Goal: Transaction & Acquisition: Purchase product/service

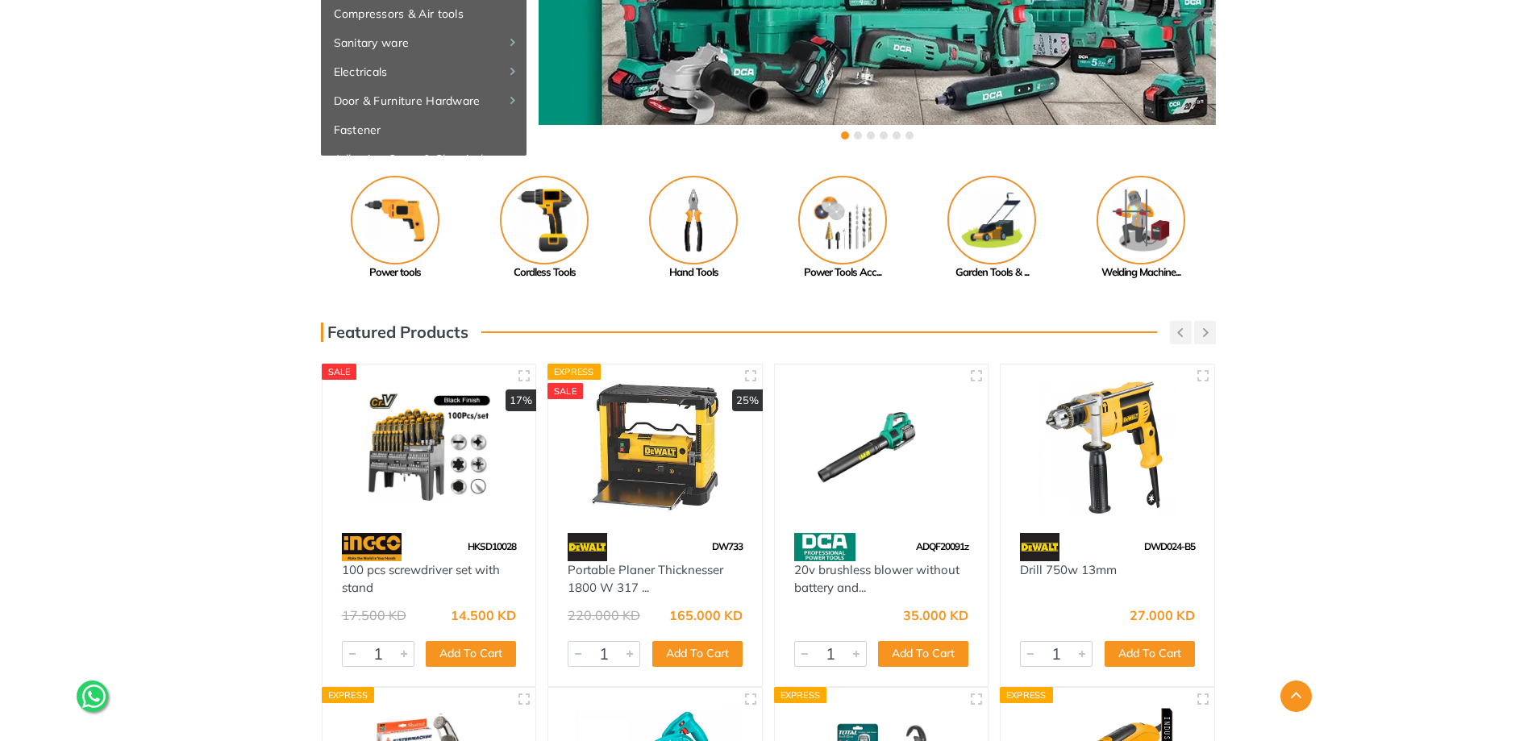
scroll to position [323, 0]
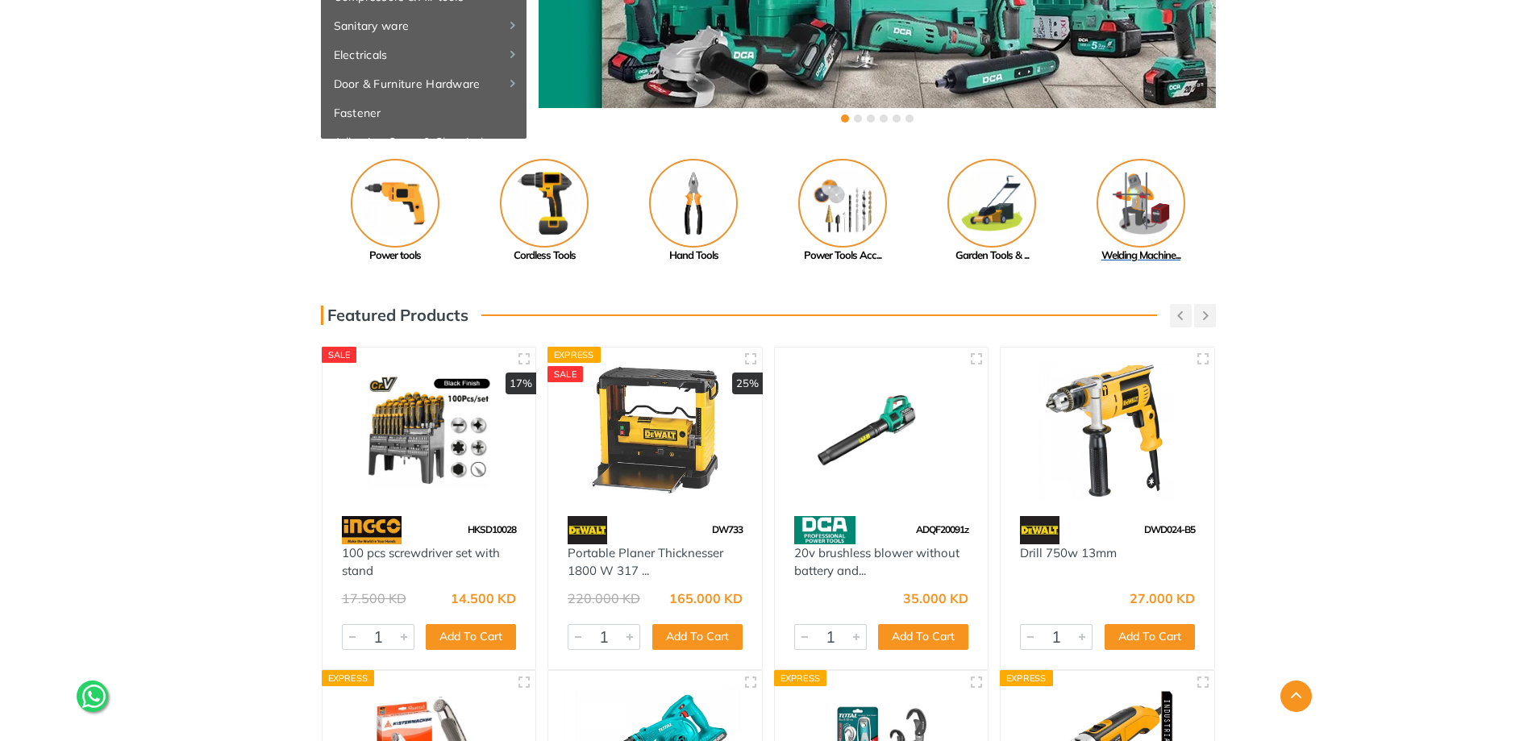
click at [1150, 205] on img at bounding box center [1141, 203] width 89 height 89
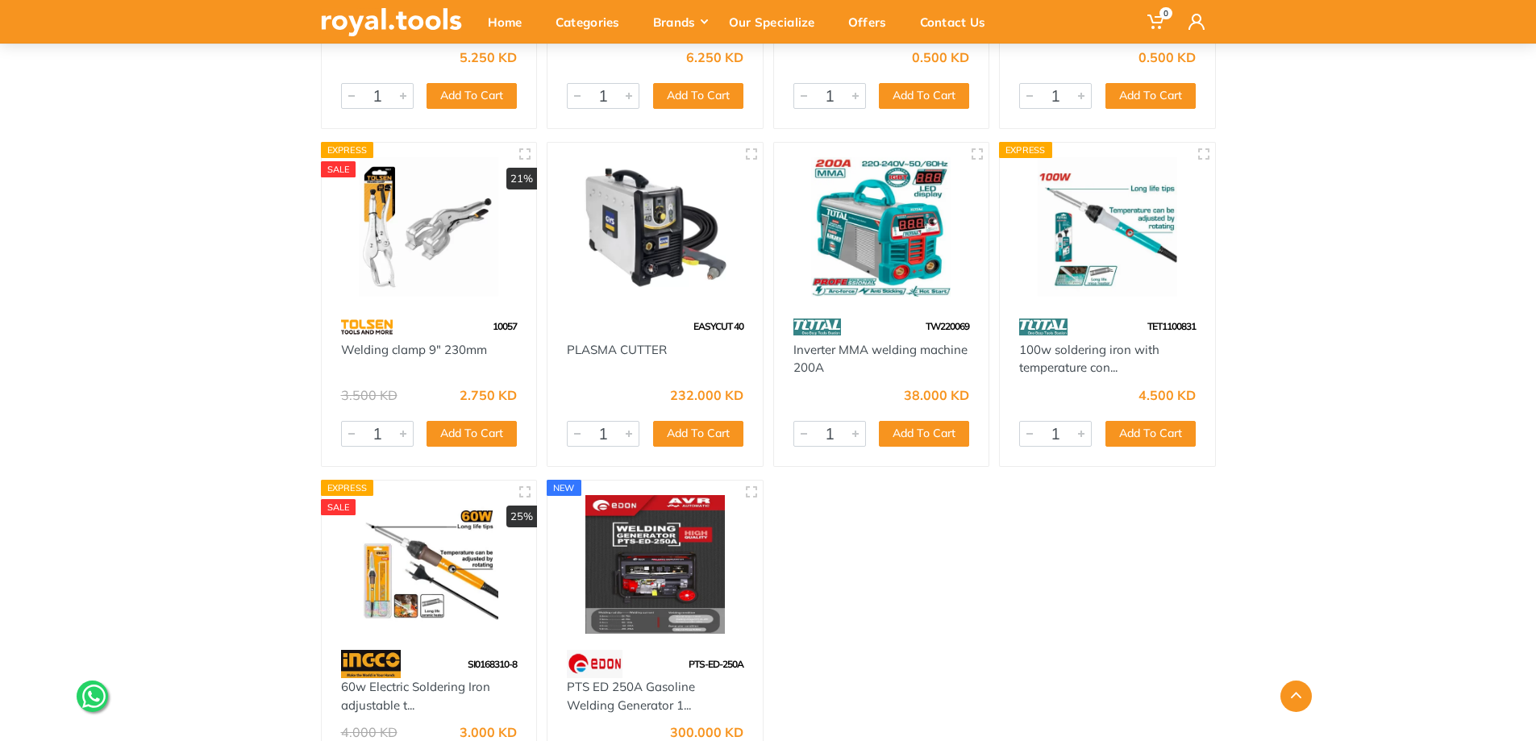
scroll to position [8951, 0]
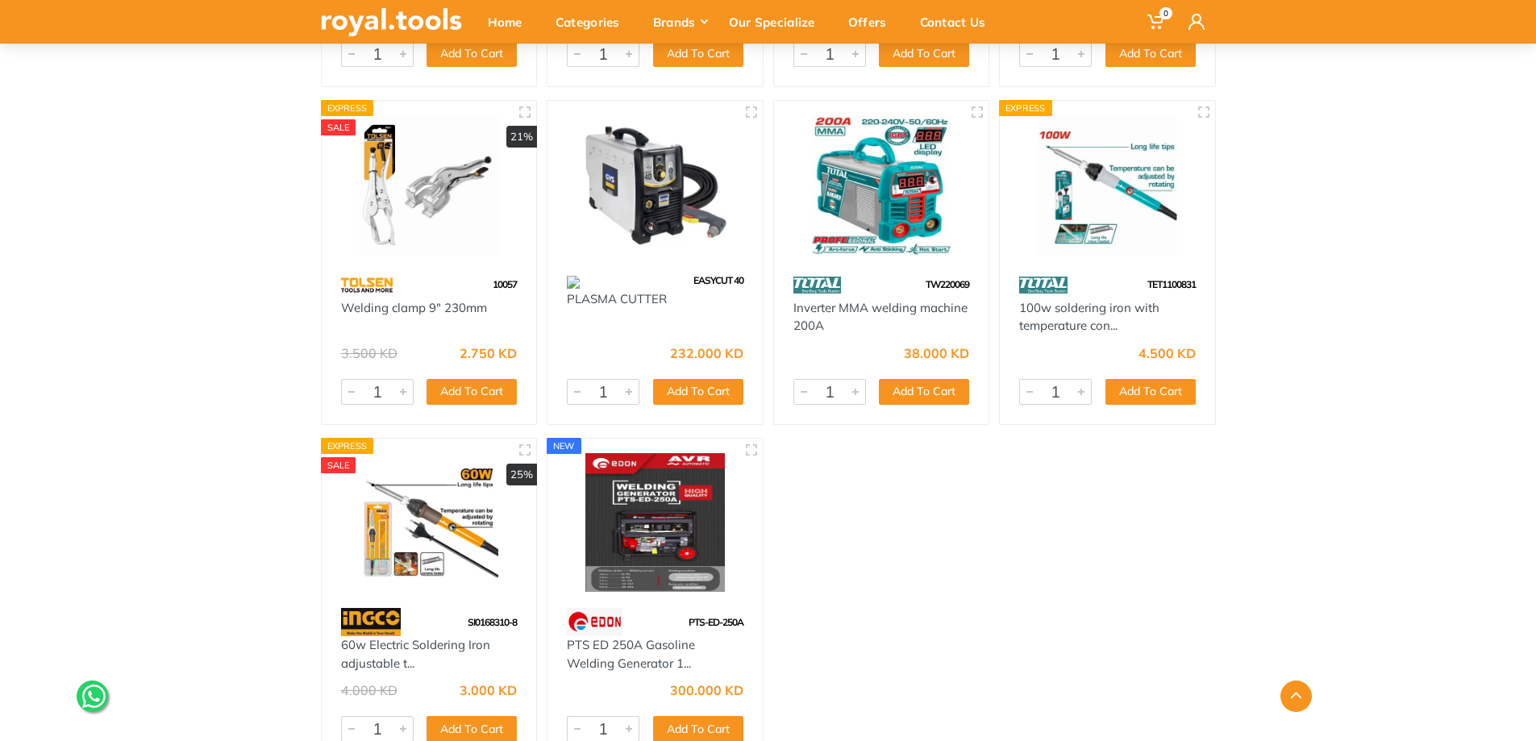
click at [689, 269] on div at bounding box center [655, 186] width 215 height 170
click at [648, 254] on img at bounding box center [655, 185] width 186 height 140
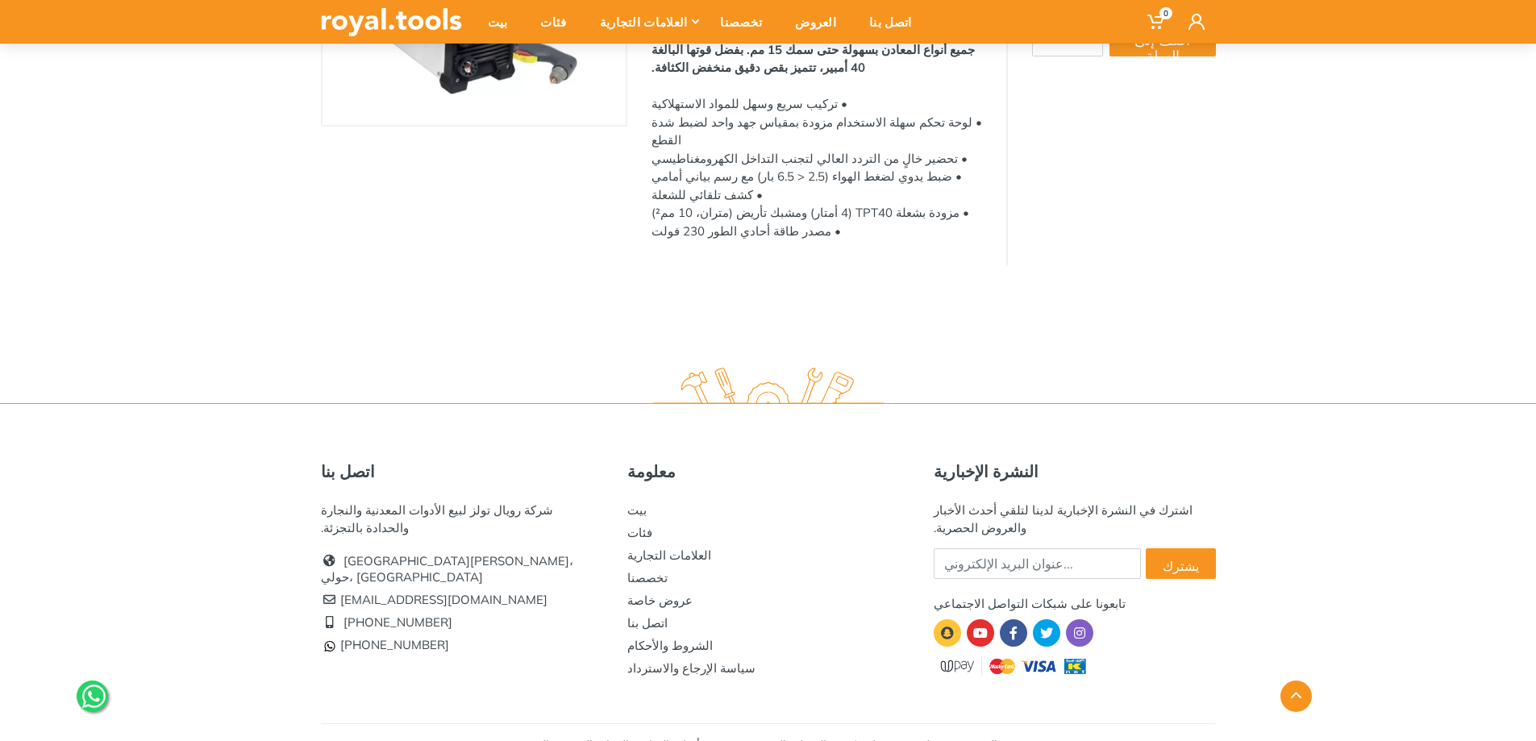
scroll to position [323, 0]
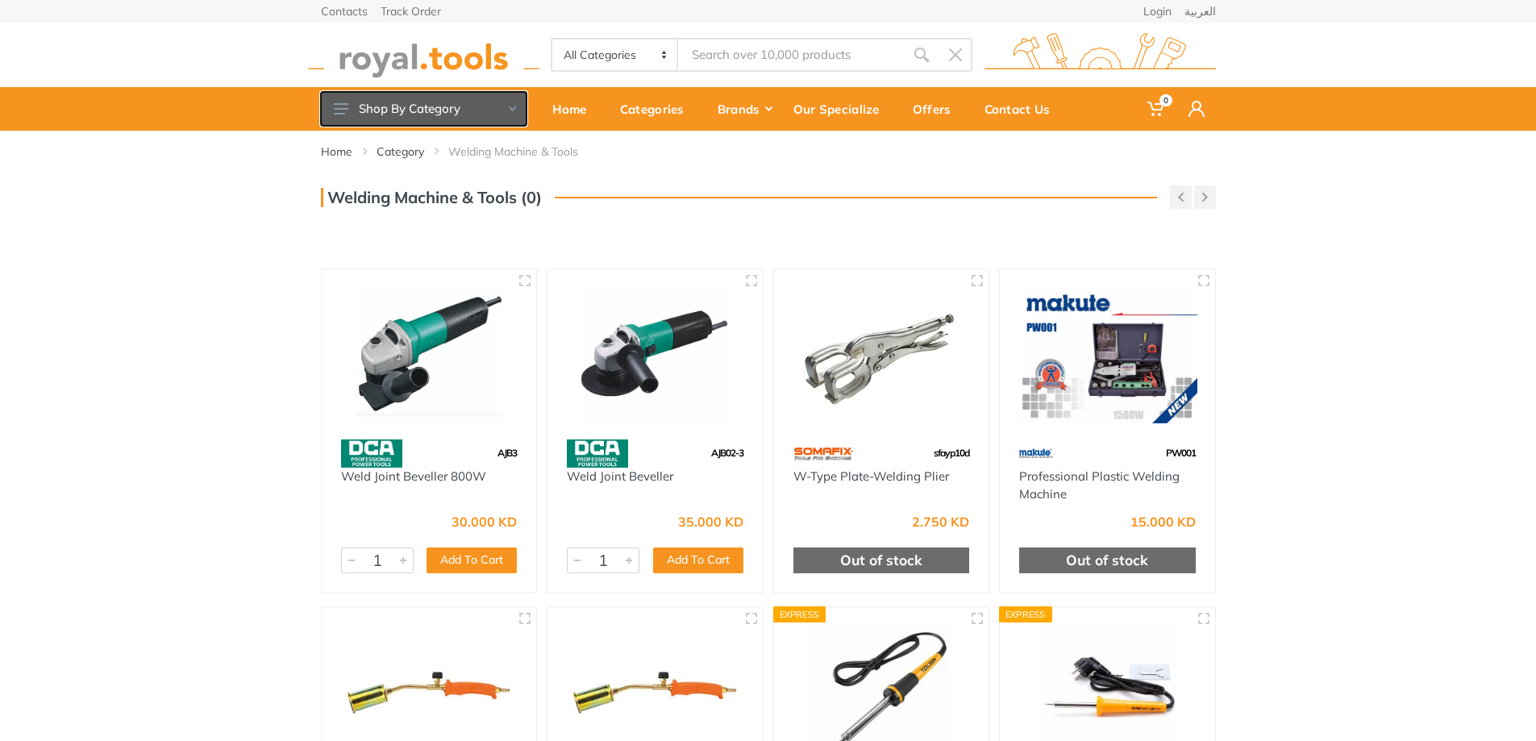
click at [398, 117] on button "Shop By Category" at bounding box center [424, 109] width 206 height 34
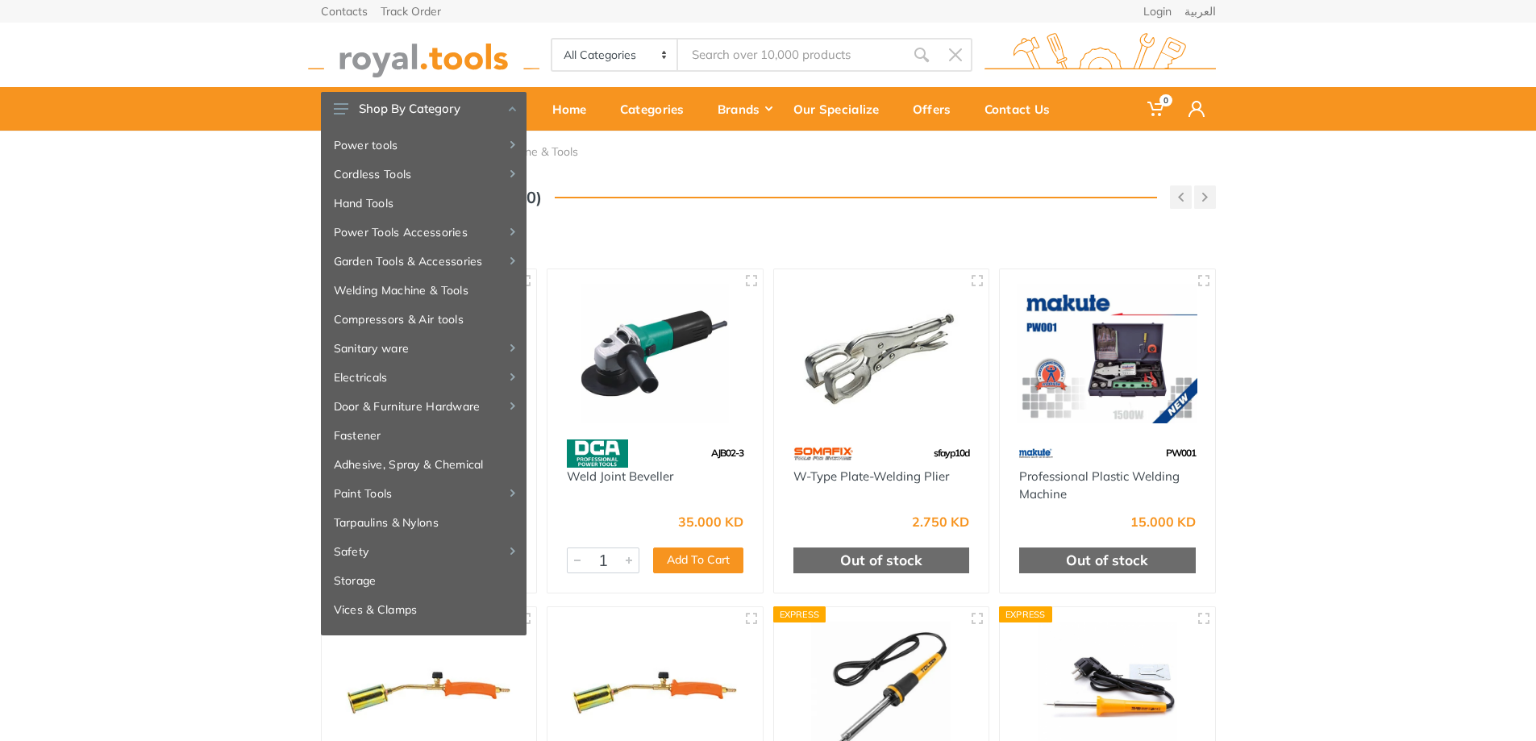
click at [699, 160] on div "Home Category Welding Machine & Tools" at bounding box center [768, 158] width 919 height 55
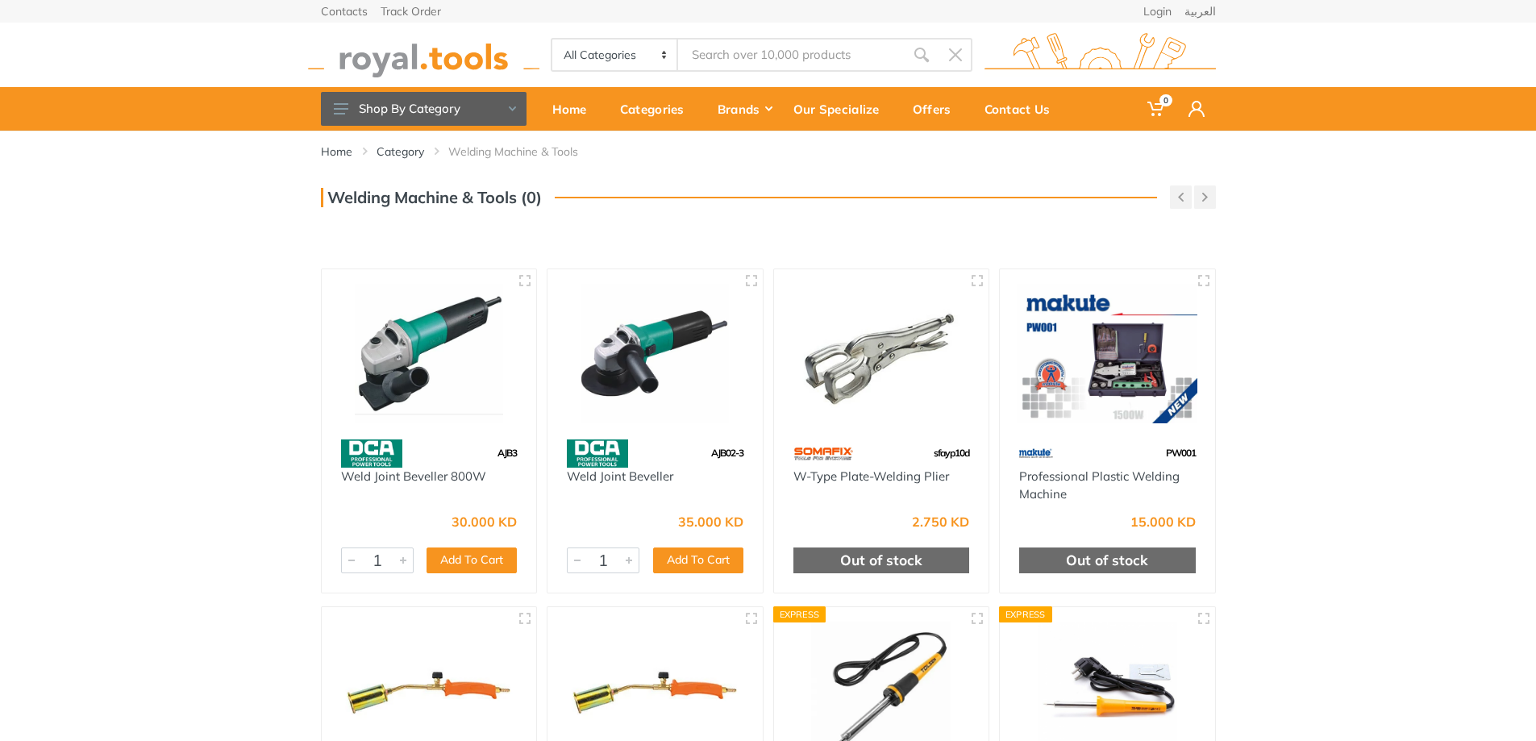
click at [673, 57] on select "All Categories Power tools Cordless Tools Hand Tools Power Tools Accessories Ga…" at bounding box center [615, 55] width 127 height 31
select select "22"
click at [552, 40] on select "All Categories Power tools Cordless Tools Hand Tools Power Tools Accessories Ga…" at bounding box center [615, 55] width 127 height 31
click at [319, 65] on img at bounding box center [423, 55] width 231 height 44
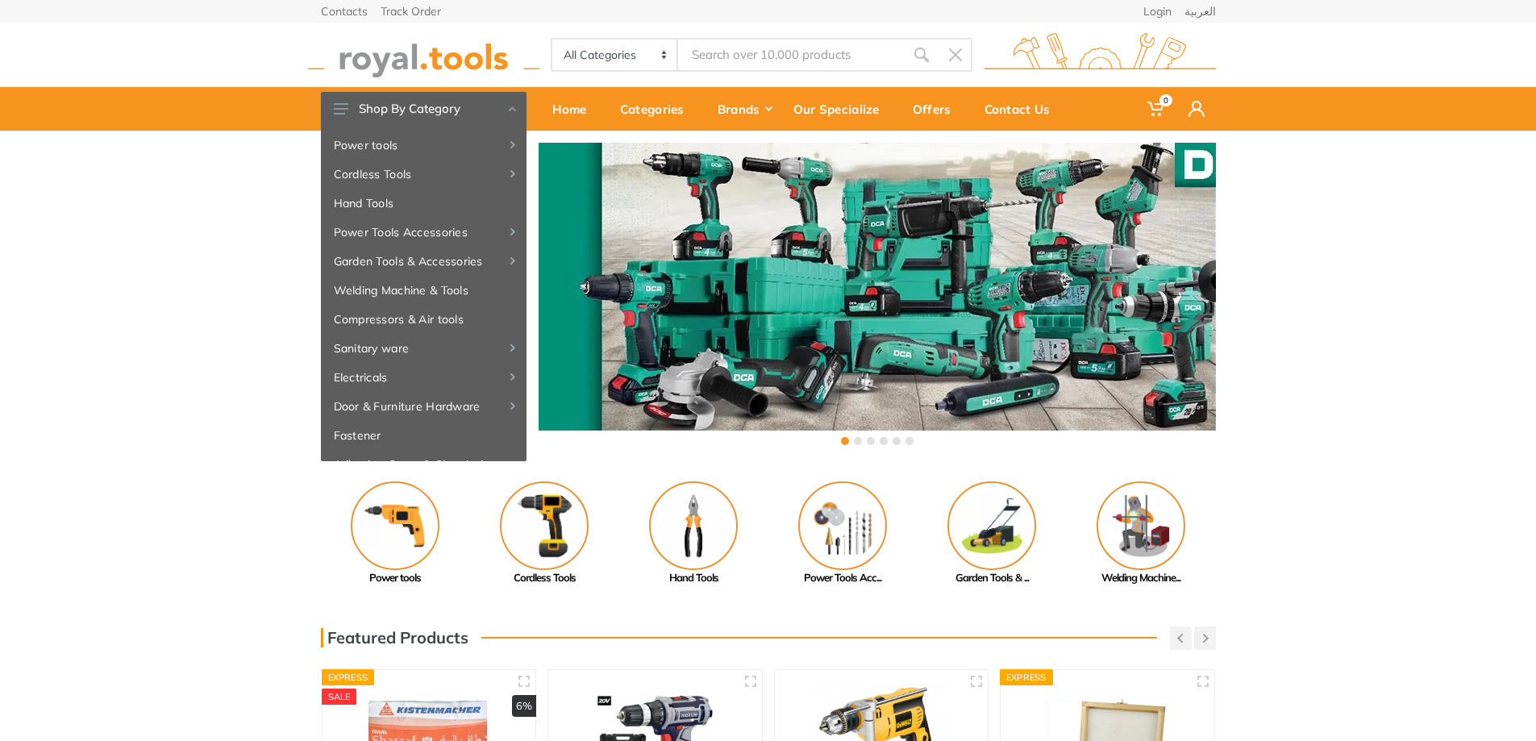
click at [1526, 378] on div "‹ ›" at bounding box center [768, 296] width 1536 height 331
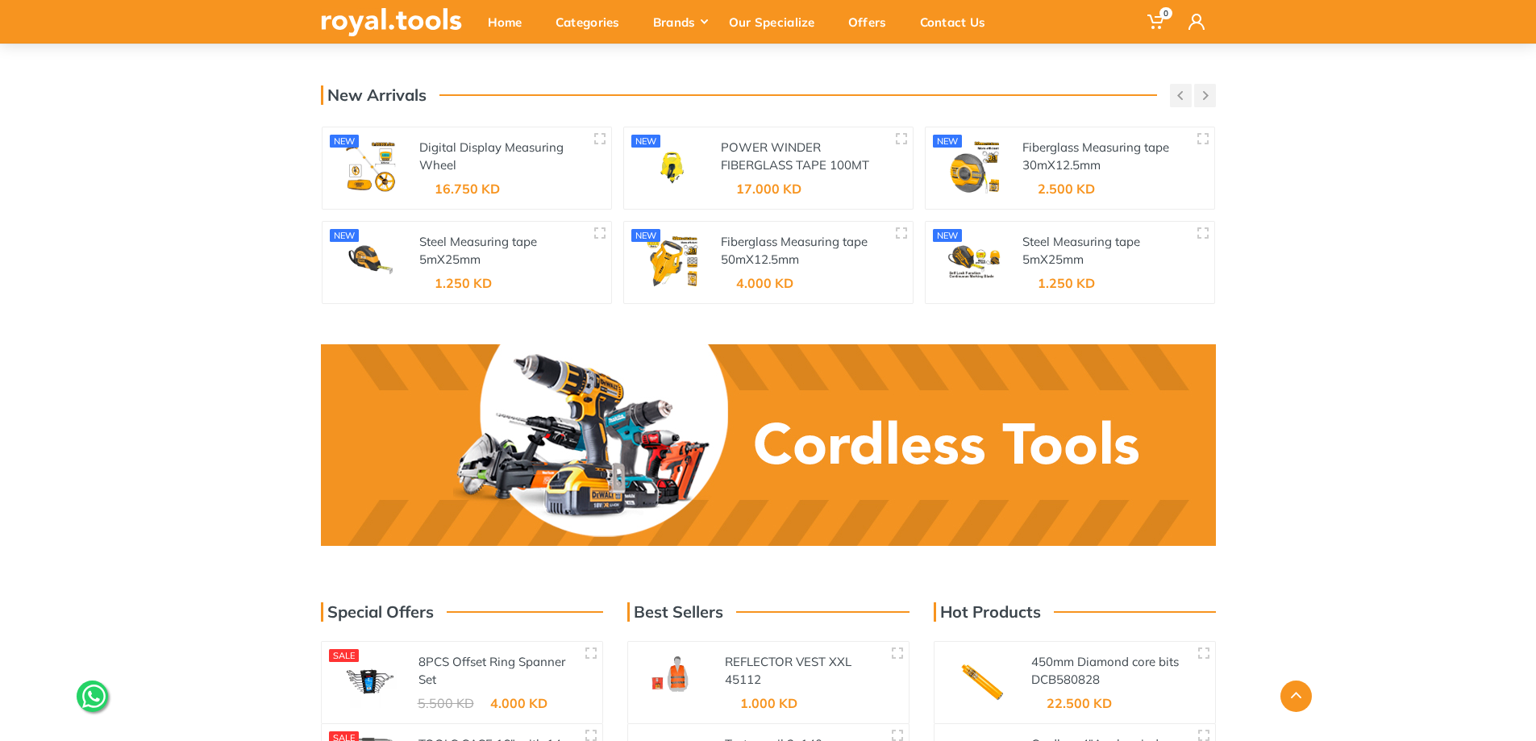
scroll to position [1665, 0]
